Goal: Information Seeking & Learning: Check status

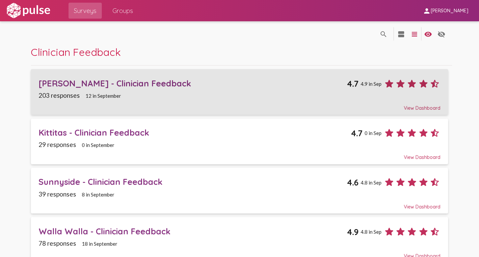
click at [67, 81] on div "[PERSON_NAME] - Clinician Feedback" at bounding box center [193, 83] width 308 height 10
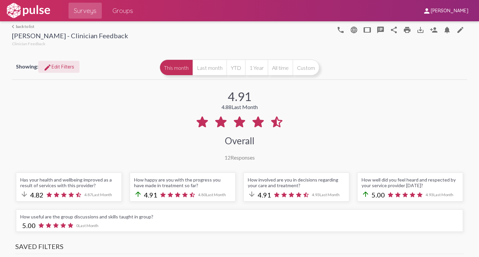
click at [58, 66] on span "edit Edit Filters" at bounding box center [59, 67] width 31 height 6
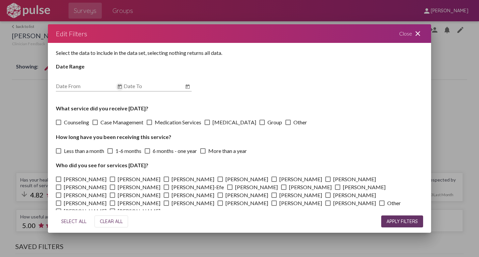
click at [121, 86] on icon "Open calendar" at bounding box center [120, 86] width 4 height 4
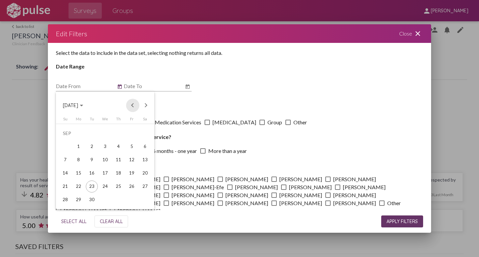
click at [131, 104] on button "Previous month" at bounding box center [132, 105] width 13 height 13
click at [64, 144] on div "1" at bounding box center [65, 147] width 12 height 12
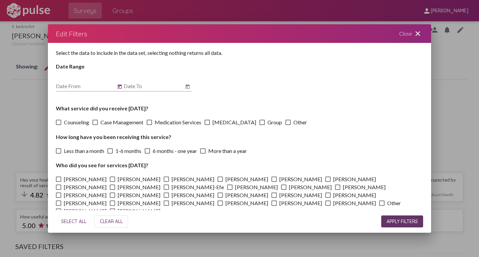
type input "[DATE]"
click at [187, 88] on icon "Open calendar" at bounding box center [187, 87] width 5 height 8
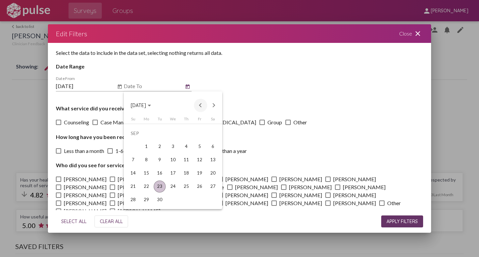
click at [201, 106] on button "Previous month" at bounding box center [200, 105] width 13 height 13
click at [188, 201] on div "31" at bounding box center [186, 200] width 12 height 12
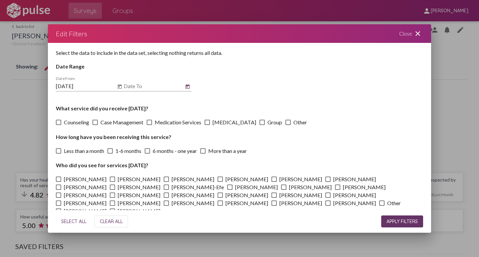
type input "[DATE]"
click at [395, 221] on span "APPLY FILTERS" at bounding box center [402, 222] width 31 height 6
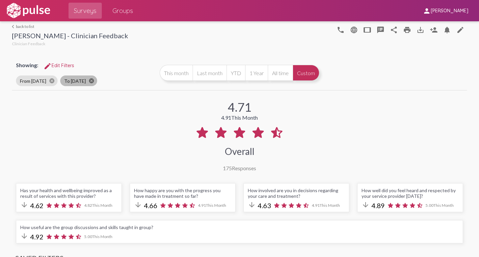
click at [91, 80] on mat-icon "cancel" at bounding box center [91, 81] width 6 height 6
click at [57, 65] on span "edit Edit Filters" at bounding box center [59, 66] width 31 height 6
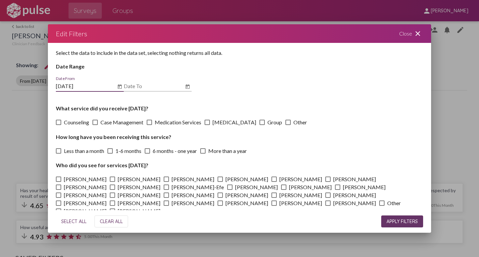
click at [186, 87] on icon "Open calendar" at bounding box center [188, 86] width 4 height 4
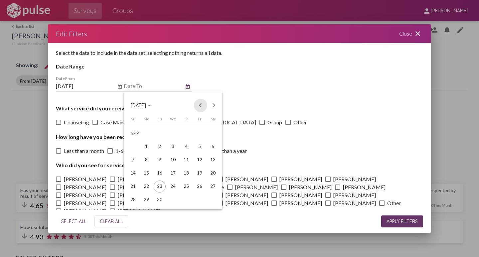
click at [200, 104] on button "Previous month" at bounding box center [200, 105] width 13 height 13
click at [199, 104] on button "Previous month" at bounding box center [200, 105] width 13 height 13
click at [199, 186] on div "25" at bounding box center [200, 187] width 12 height 12
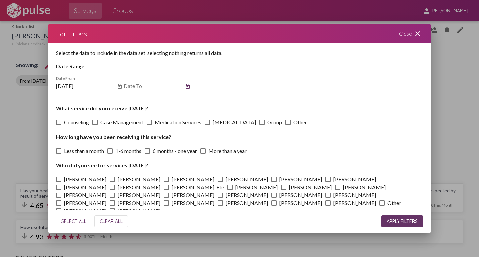
type input "[DATE]"
drag, startPoint x: 394, startPoint y: 224, endPoint x: 343, endPoint y: 211, distance: 52.5
click at [394, 225] on button "APPLY FILTERS" at bounding box center [402, 222] width 42 height 12
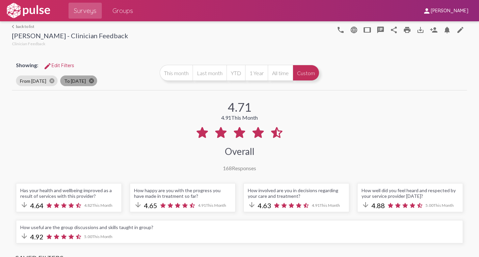
click at [91, 81] on mat-icon "cancel" at bounding box center [91, 81] width 6 height 6
click at [233, 74] on button "YTD" at bounding box center [236, 73] width 19 height 16
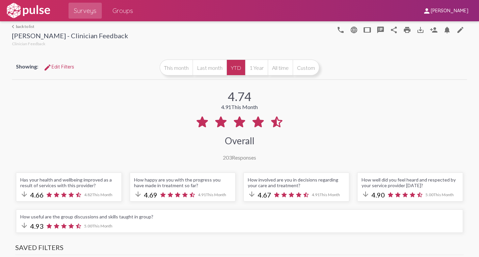
click at [60, 66] on span "edit Edit Filters" at bounding box center [59, 67] width 31 height 6
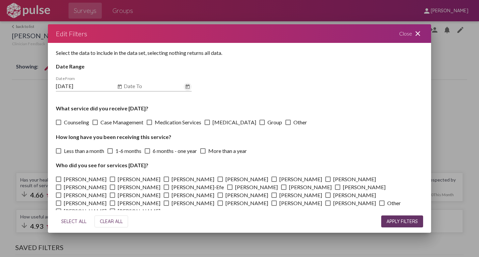
click at [188, 87] on icon "Open calendar" at bounding box center [187, 87] width 5 height 8
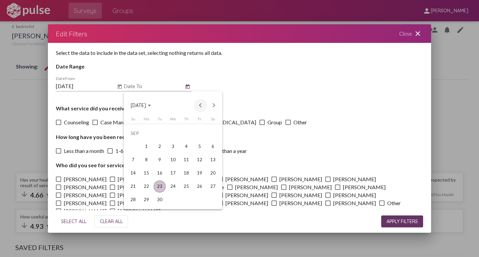
click at [199, 104] on button "Previous month" at bounding box center [200, 105] width 13 height 13
click at [186, 199] on div "31" at bounding box center [186, 200] width 12 height 12
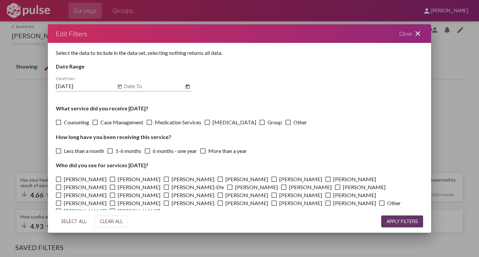
type input "[DATE]"
click at [391, 221] on span "APPLY FILTERS" at bounding box center [402, 222] width 31 height 6
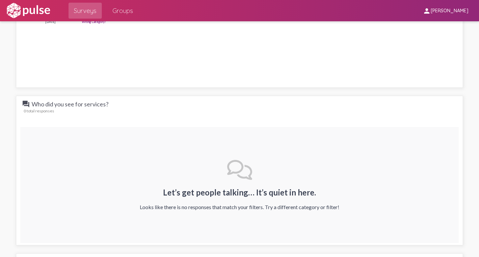
scroll to position [798, 0]
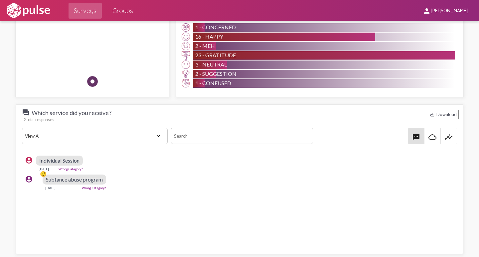
click at [154, 135] on select "View All Positive Neutral Negative Happy Meh Suggestions Angry Disgust Sadness …" at bounding box center [95, 136] width 146 height 17
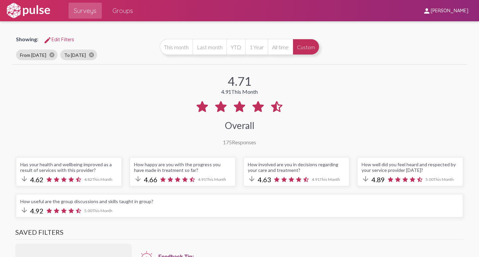
scroll to position [0, 0]
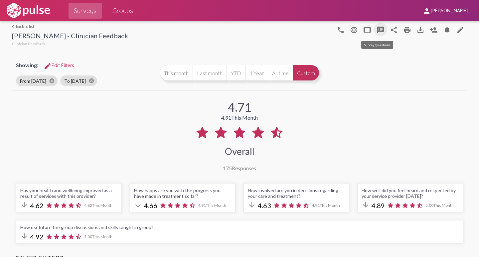
click at [378, 30] on mat-icon "speaker_notes" at bounding box center [381, 30] width 8 height 8
